Goal: Task Accomplishment & Management: Manage account settings

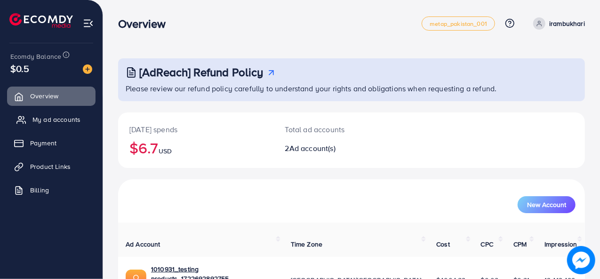
click at [56, 120] on span "My ad accounts" at bounding box center [56, 119] width 48 height 9
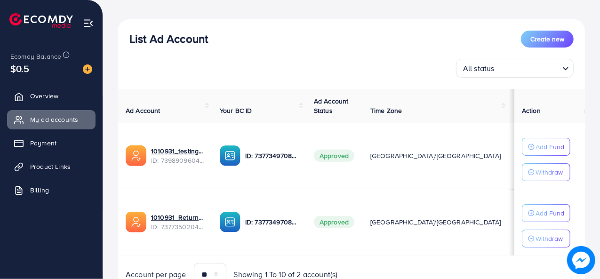
scroll to position [95, 0]
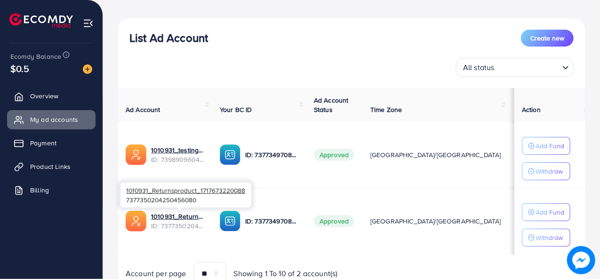
click at [174, 209] on div "1010931_Returnsproduct_1717673220088 7377350204250456080" at bounding box center [185, 195] width 131 height 31
click at [173, 217] on link "1010931_Returnsproduct_1717673220088" at bounding box center [178, 216] width 54 height 9
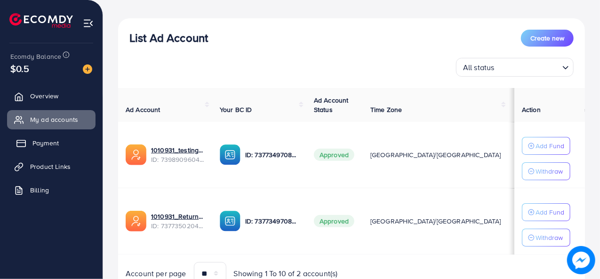
click at [40, 145] on span "Payment" at bounding box center [45, 142] width 26 height 9
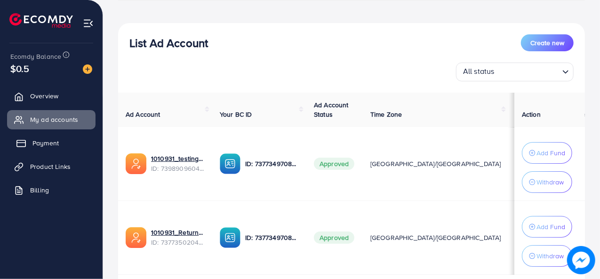
scroll to position [100, 0]
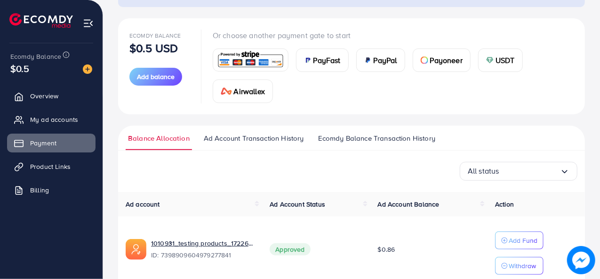
scroll to position [81, 0]
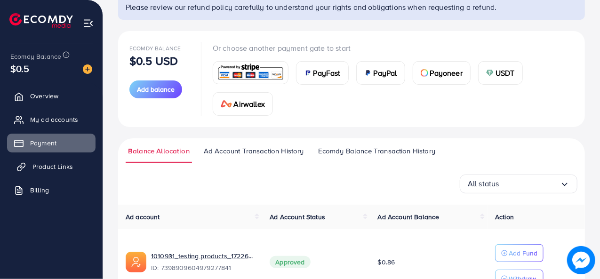
click at [45, 165] on span "Product Links" at bounding box center [52, 166] width 40 height 9
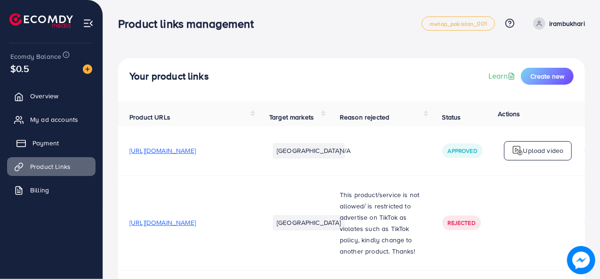
click at [36, 146] on span "Payment" at bounding box center [45, 142] width 26 height 9
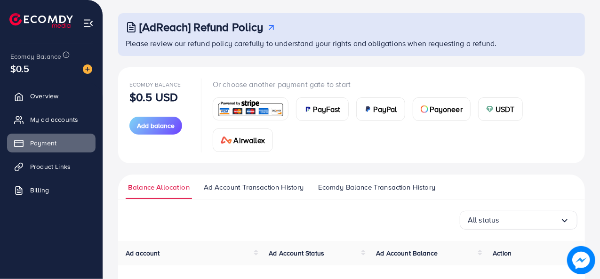
scroll to position [56, 0]
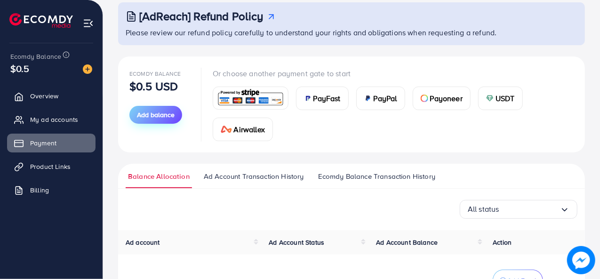
click at [161, 113] on span "Add balance" at bounding box center [156, 114] width 38 height 9
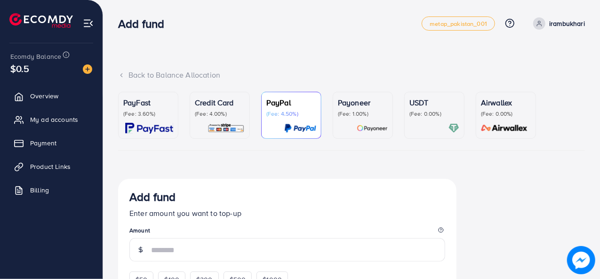
scroll to position [24, 0]
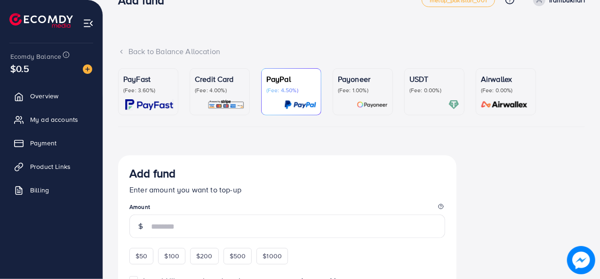
click at [209, 98] on div "Credit Card (Fee: 4.00%)" at bounding box center [220, 91] width 50 height 37
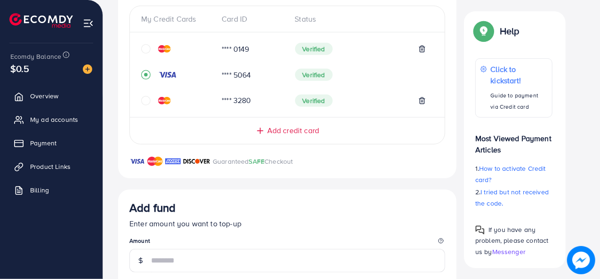
scroll to position [224, 0]
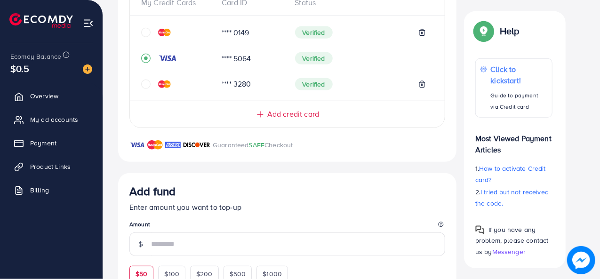
click at [145, 271] on span "$50" at bounding box center [142, 273] width 12 height 9
type input "**"
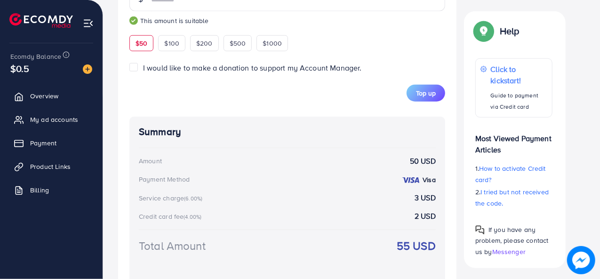
scroll to position [471, 0]
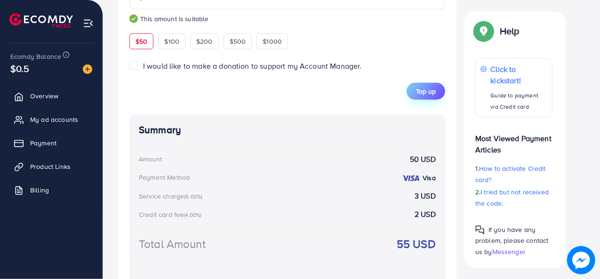
click at [426, 93] on span "Top up" at bounding box center [426, 91] width 20 height 9
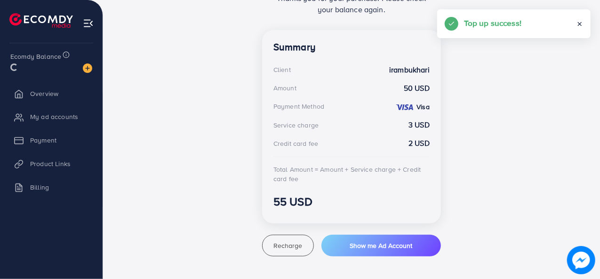
scroll to position [243, 0]
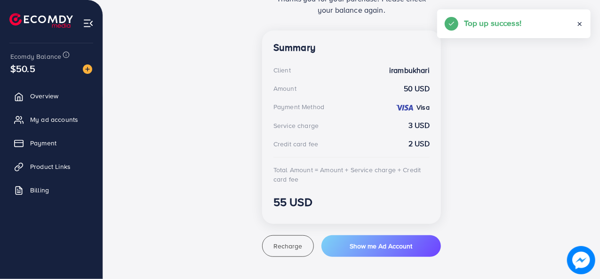
click at [578, 23] on line at bounding box center [579, 24] width 3 height 3
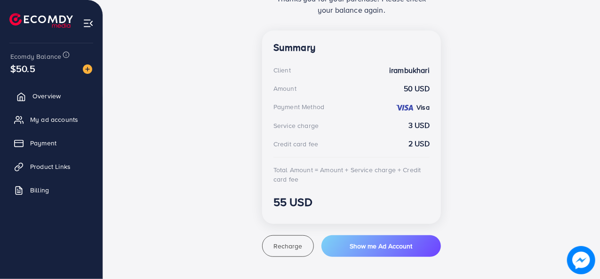
click at [52, 95] on span "Overview" at bounding box center [46, 95] width 28 height 9
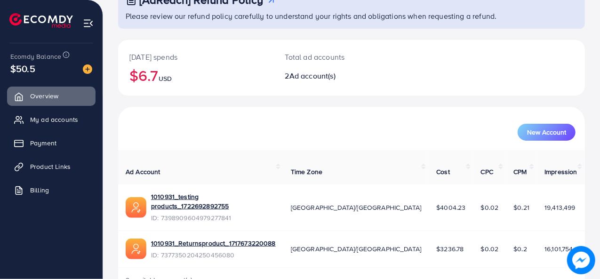
scroll to position [72, 0]
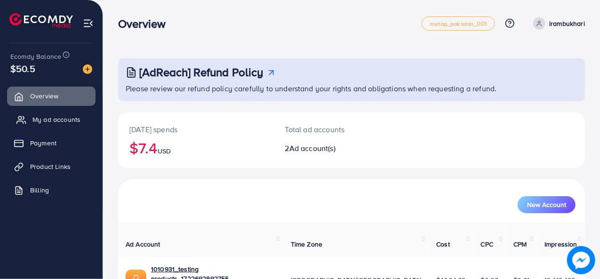
click at [45, 119] on span "My ad accounts" at bounding box center [56, 119] width 48 height 9
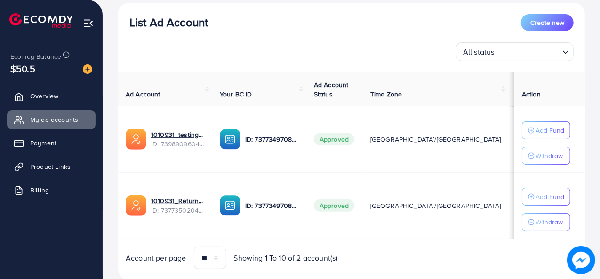
scroll to position [132, 0]
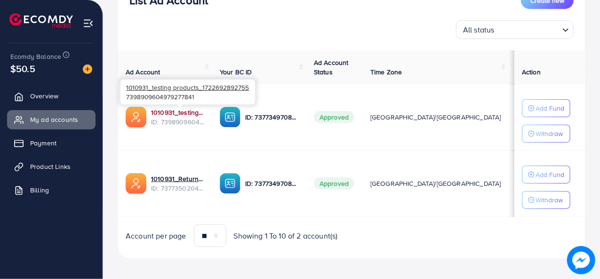
click at [170, 109] on link "1010931_testing products_1722692892755" at bounding box center [178, 112] width 54 height 9
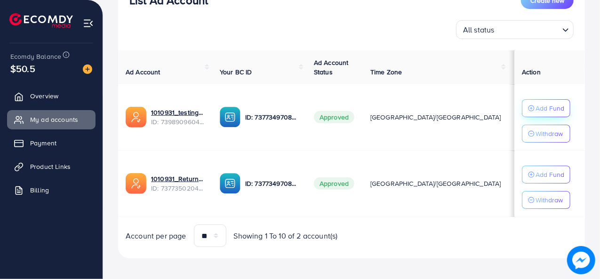
click at [536, 110] on p "Add Fund" at bounding box center [550, 108] width 29 height 11
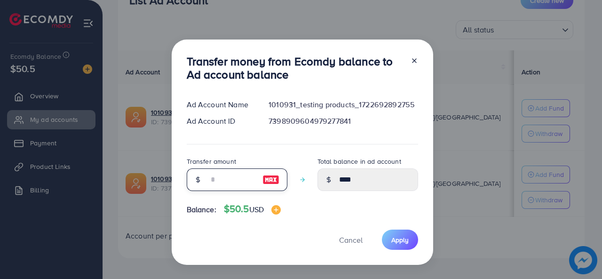
click at [239, 183] on input "number" at bounding box center [232, 180] width 47 height 23
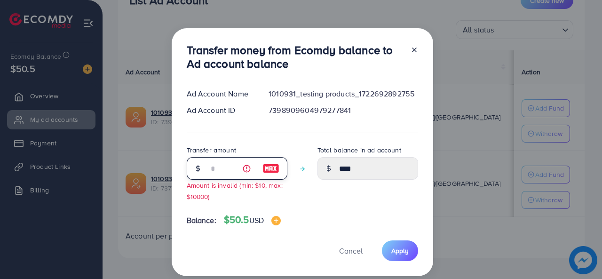
type input "**"
type input "*****"
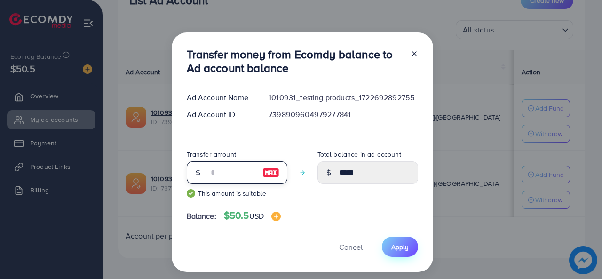
type input "**"
click at [404, 247] on span "Apply" at bounding box center [400, 246] width 17 height 9
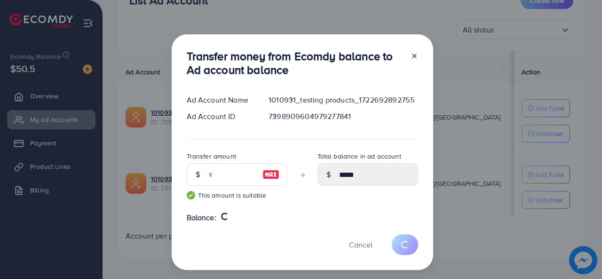
type input "****"
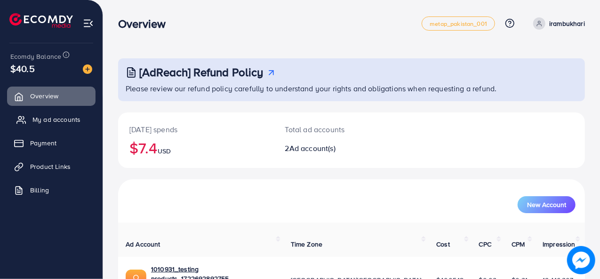
click at [74, 121] on span "My ad accounts" at bounding box center [56, 119] width 48 height 9
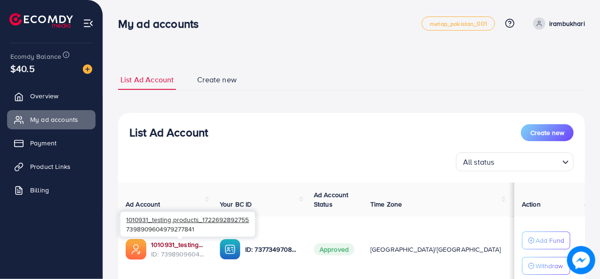
click at [183, 243] on link "1010931_testing products_1722692892755" at bounding box center [178, 244] width 54 height 9
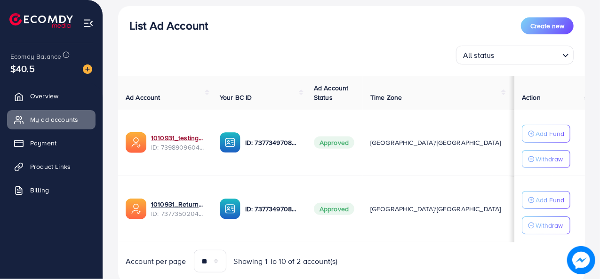
scroll to position [131, 0]
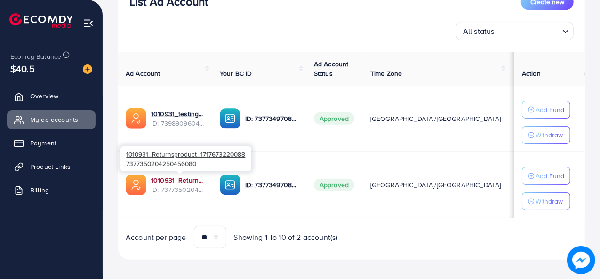
click at [185, 180] on link "1010931_Returnsproduct_1717673220088" at bounding box center [178, 180] width 54 height 9
